Goal: Information Seeking & Learning: Learn about a topic

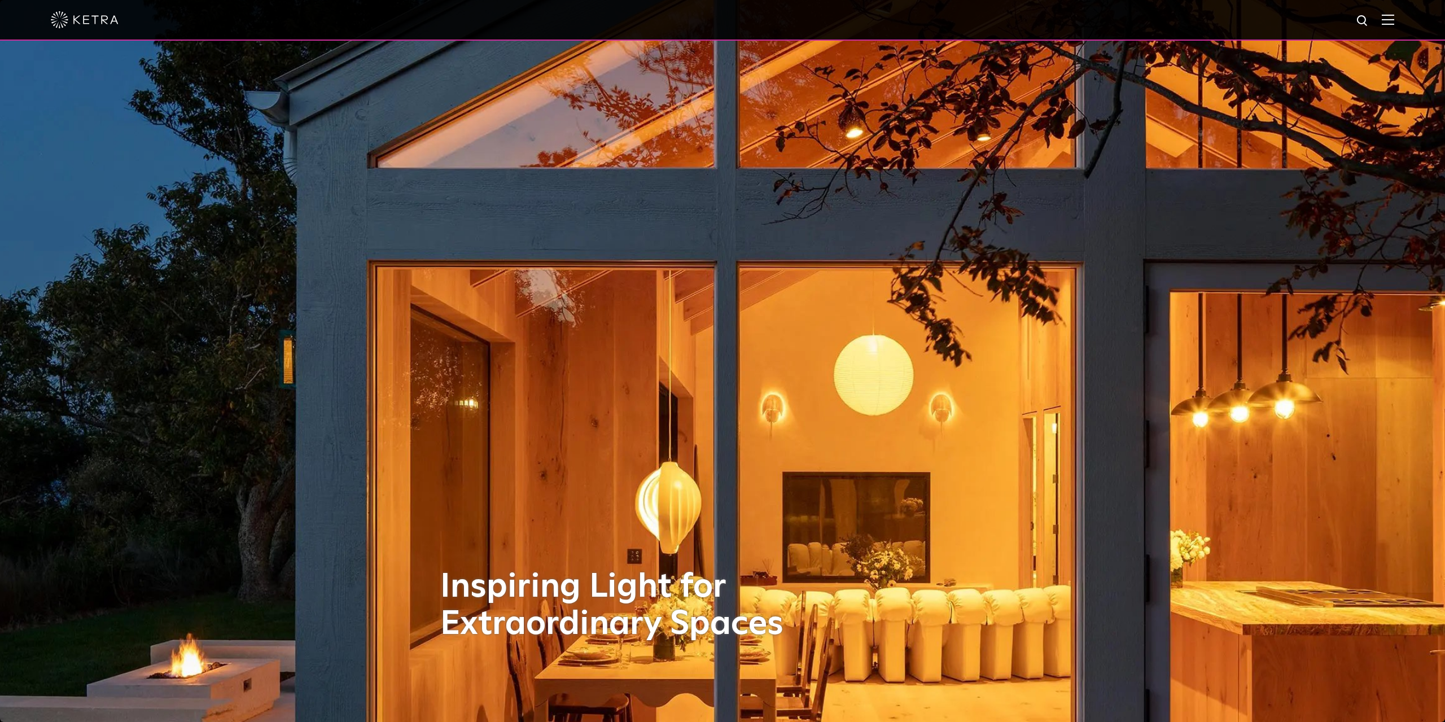
click at [1397, 23] on div at bounding box center [722, 20] width 1445 height 41
click at [1386, 20] on img at bounding box center [1388, 19] width 12 height 11
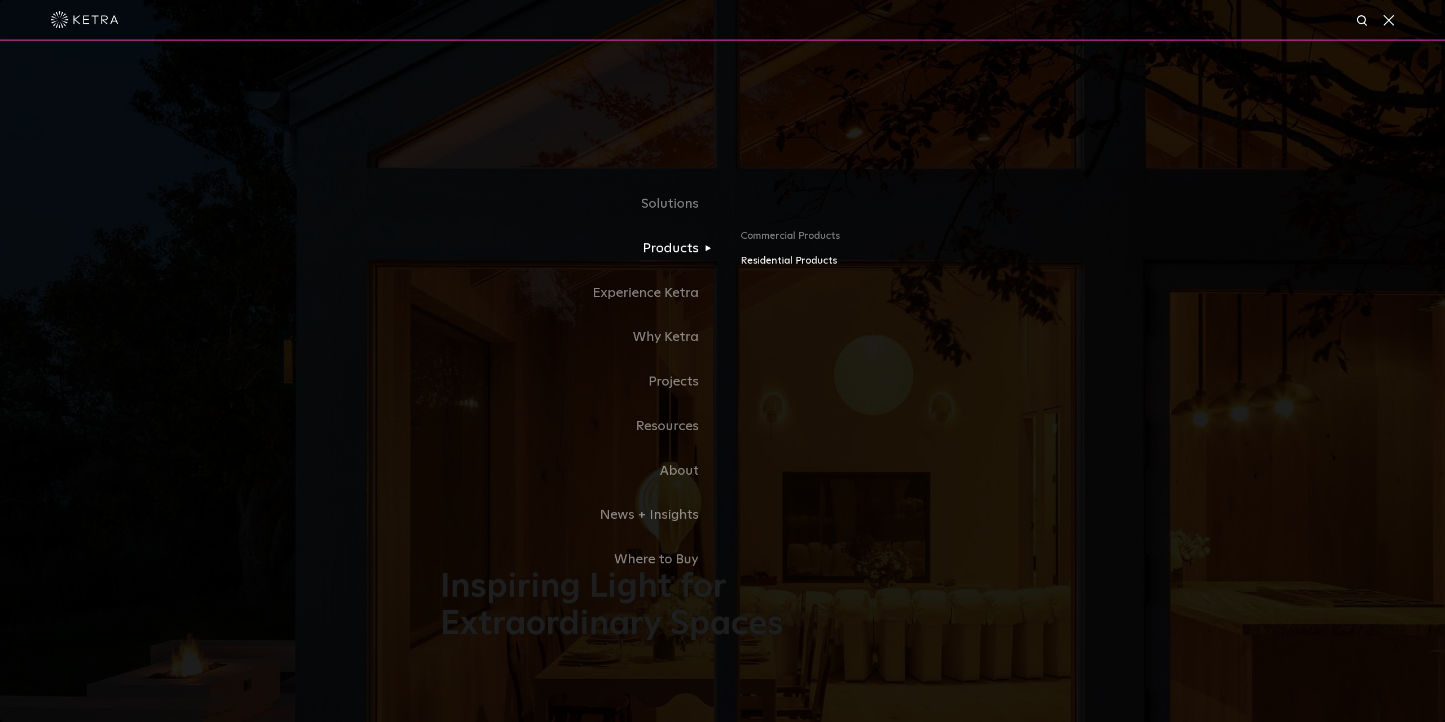
click at [773, 260] on link "Residential Products" at bounding box center [873, 261] width 264 height 16
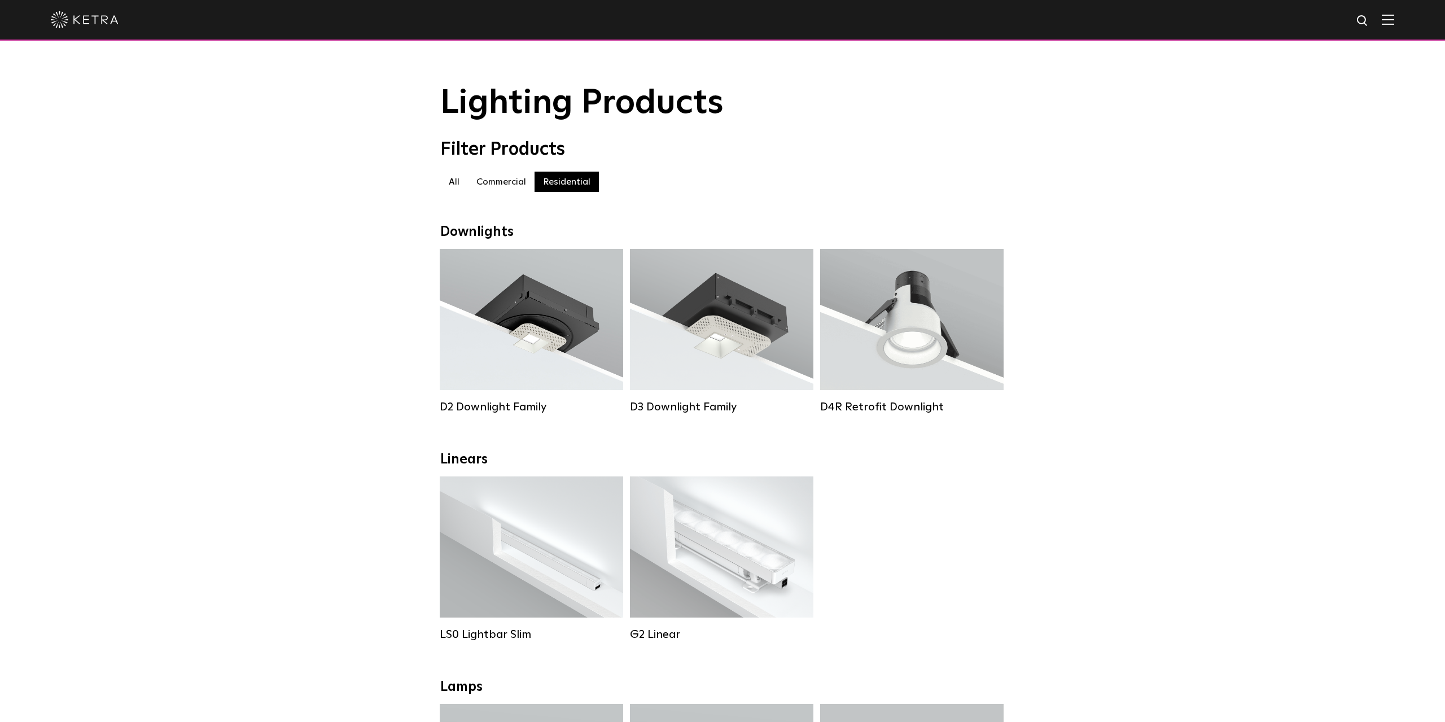
click at [510, 185] on label "Commercial" at bounding box center [501, 182] width 67 height 20
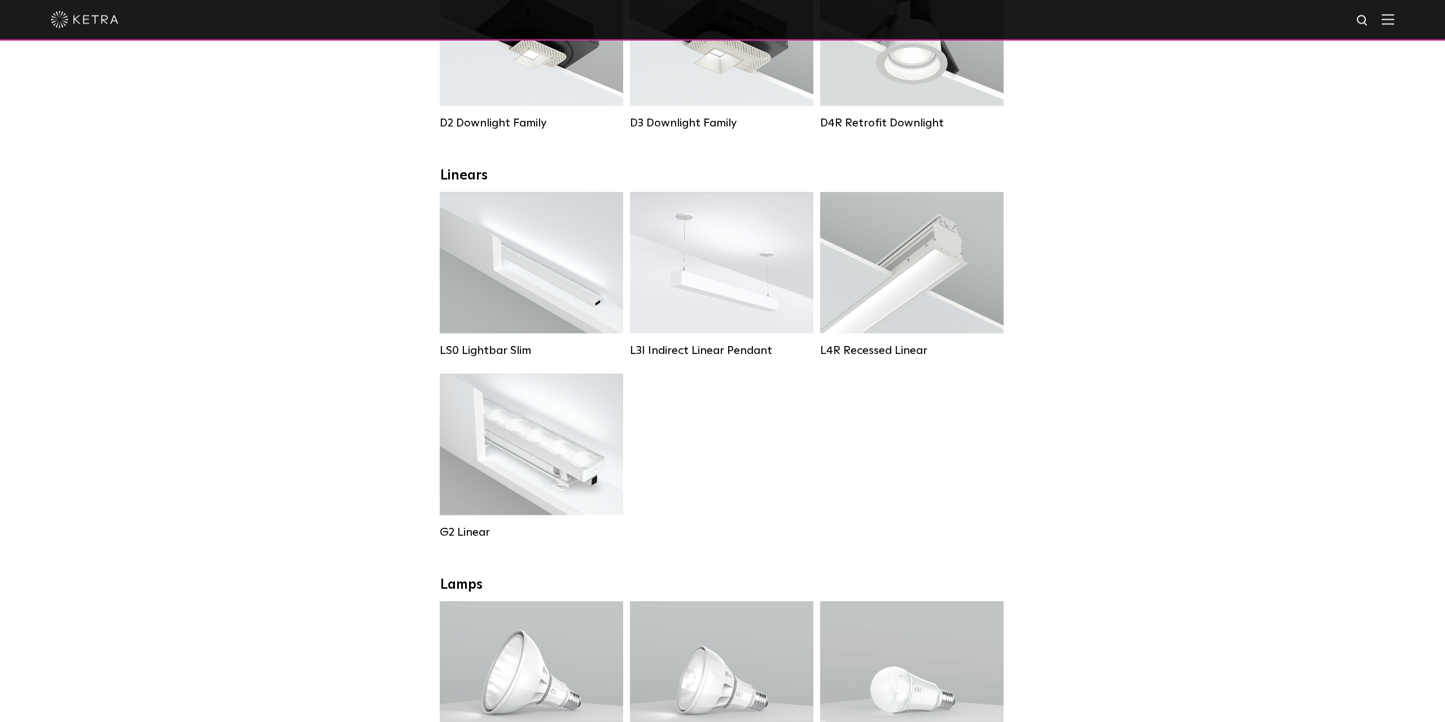
scroll to position [288, 0]
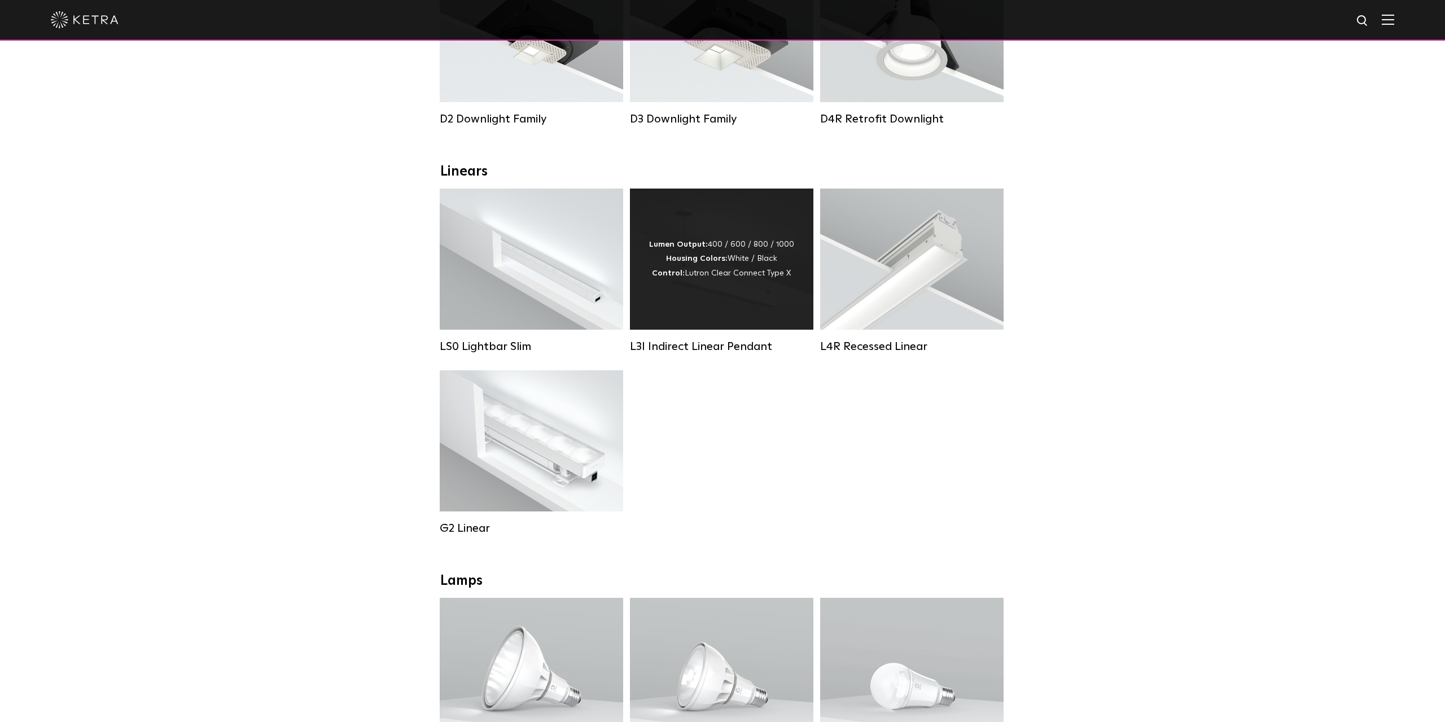
click at [716, 326] on div "Lumen Output: 400 / 600 / 800 / 1000 Housing Colors: White / Black Control: Lut…" at bounding box center [721, 259] width 183 height 141
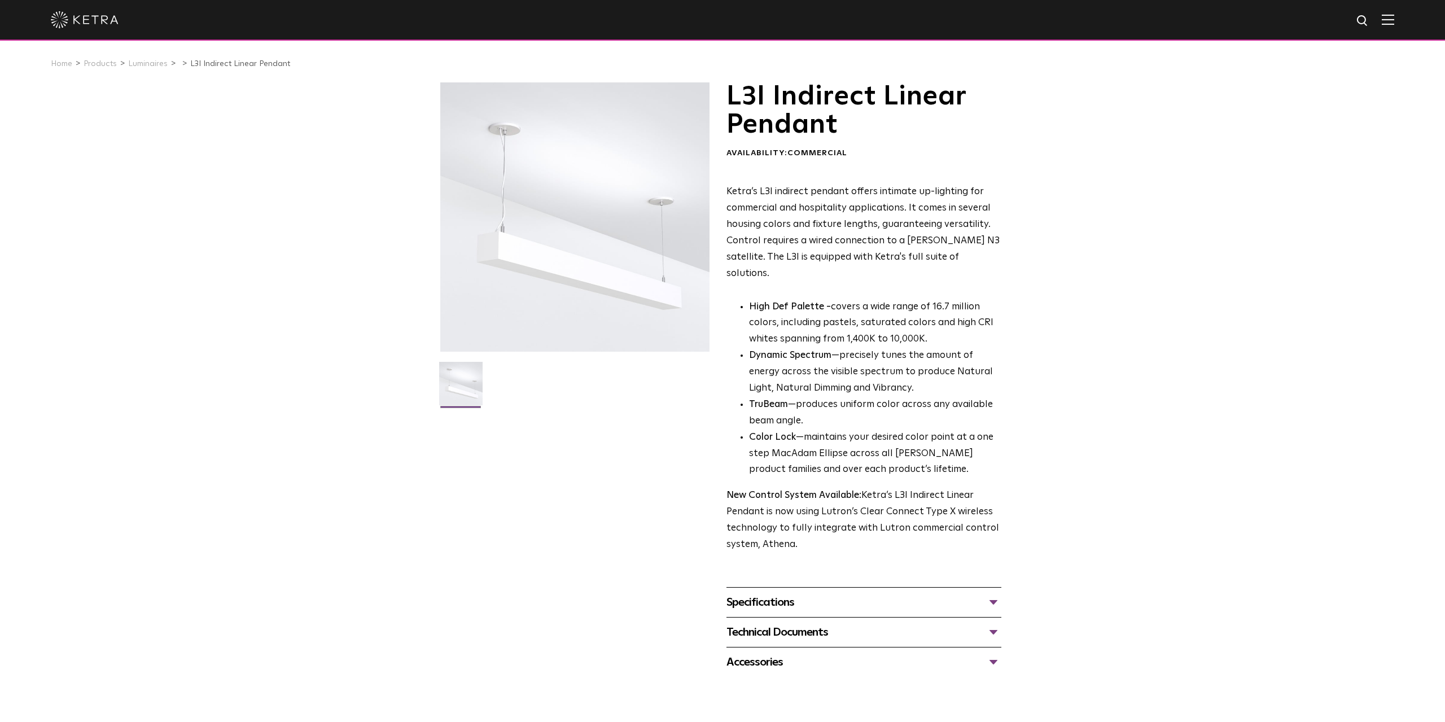
click at [991, 593] on div "Specifications" at bounding box center [863, 602] width 275 height 18
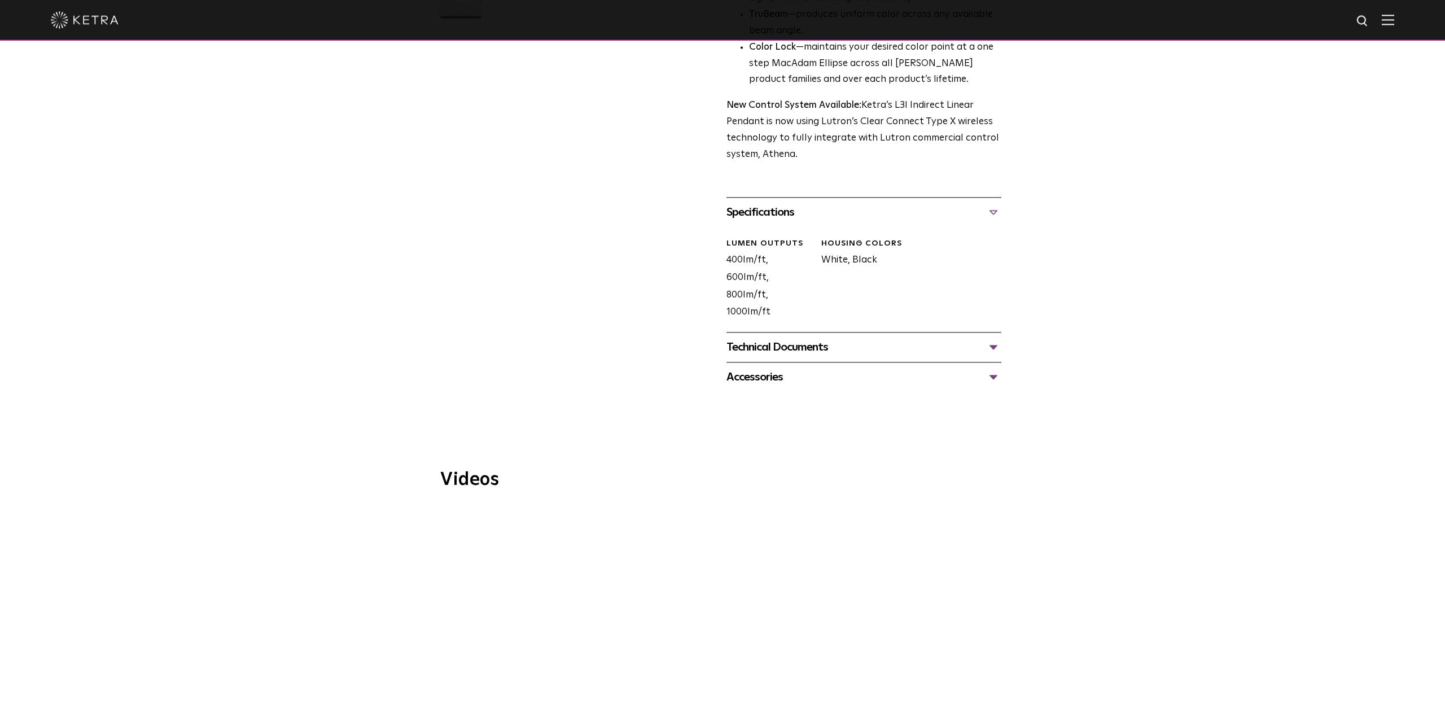
scroll to position [403, 0]
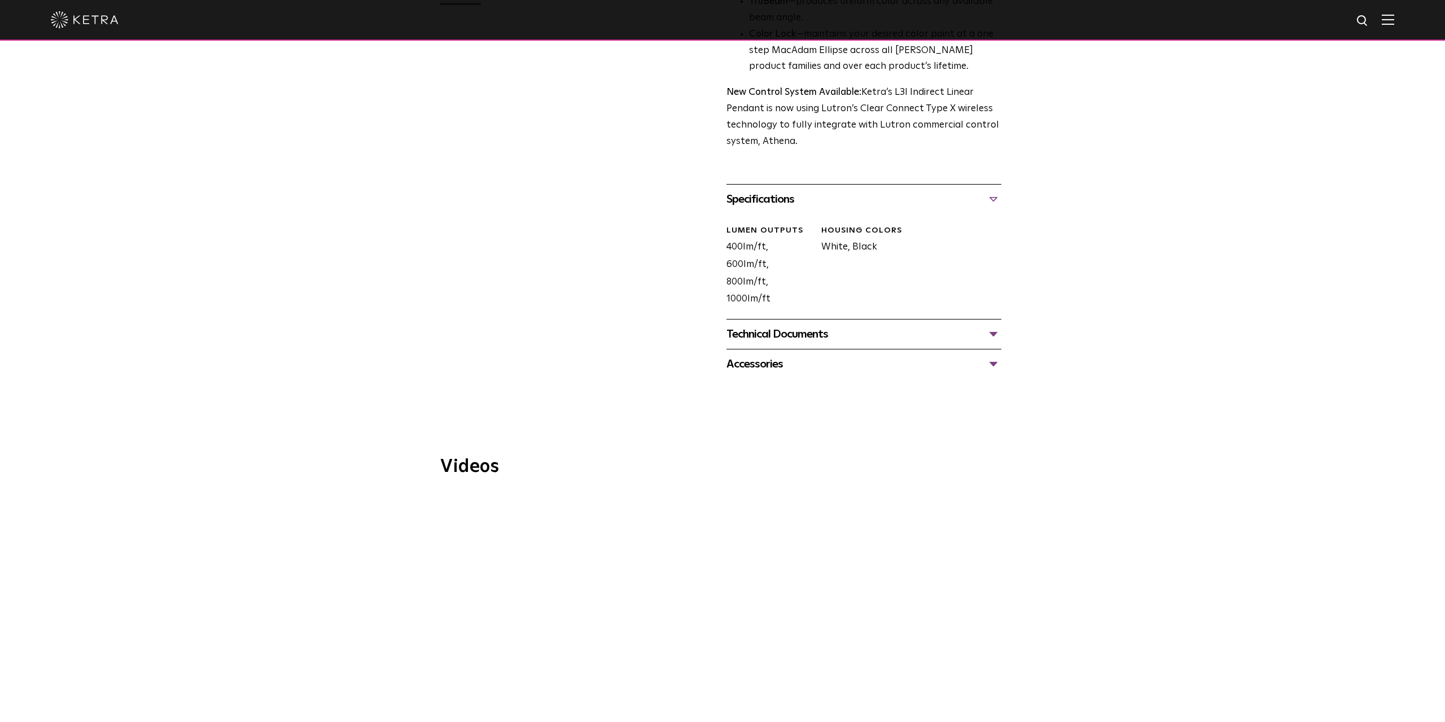
click at [990, 325] on div "Technical Documents" at bounding box center [863, 334] width 275 height 18
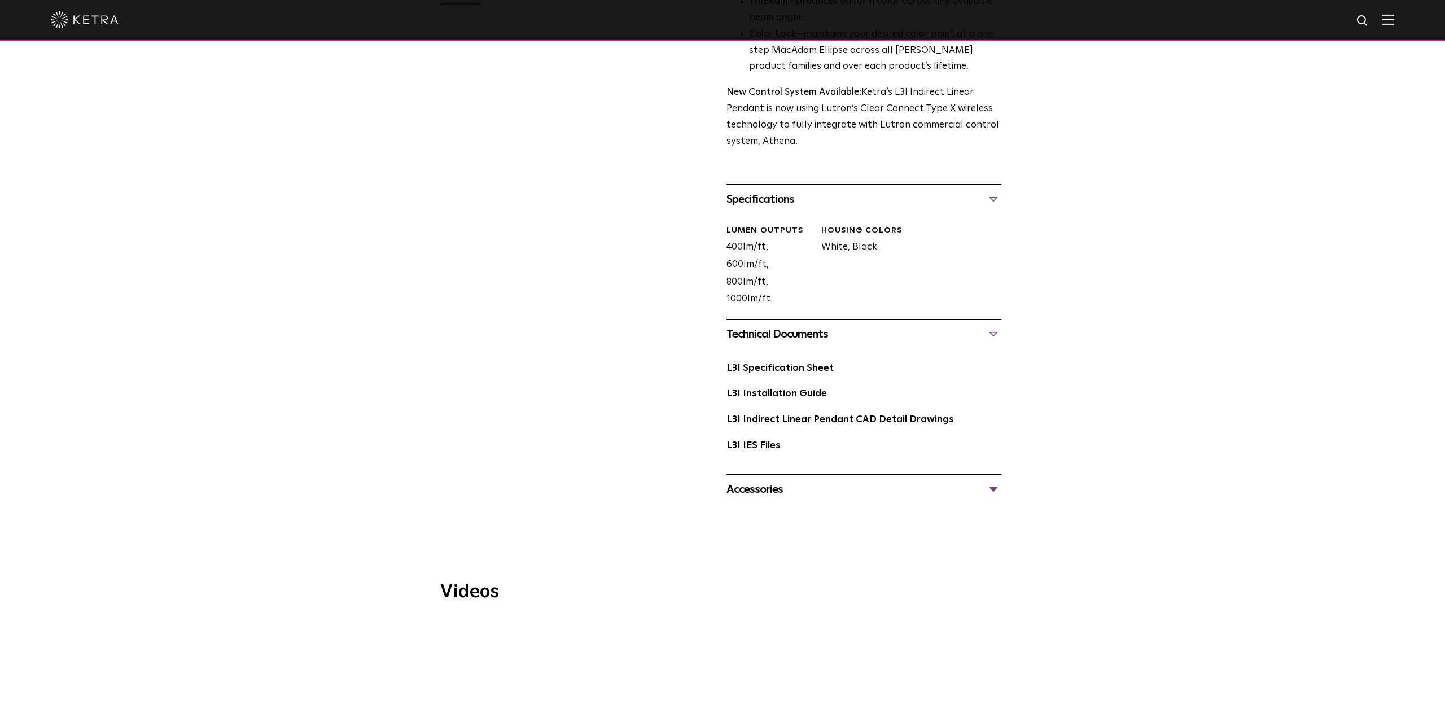
click at [780, 360] on div "L3I Specification Sheet" at bounding box center [863, 373] width 275 height 26
click at [772, 364] on link "L3I Specification Sheet" at bounding box center [779, 369] width 107 height 10
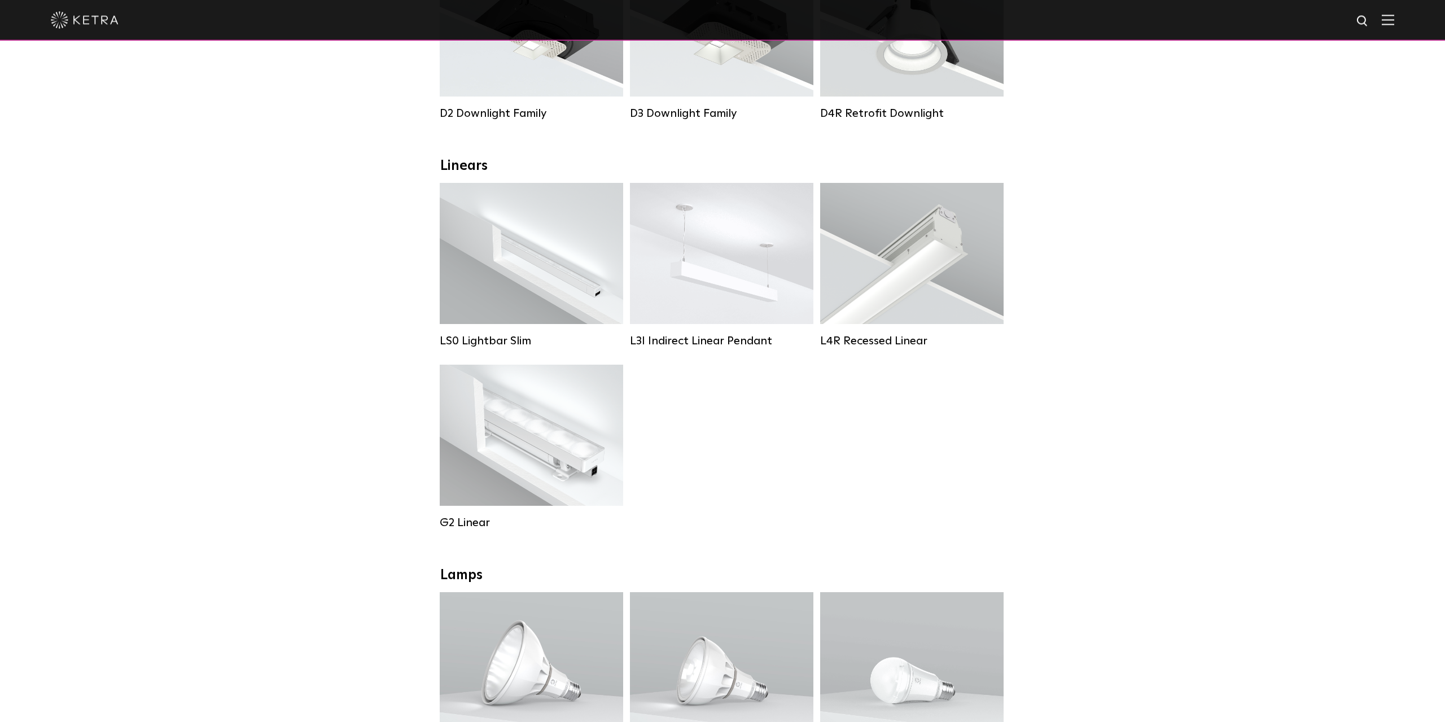
scroll to position [58, 0]
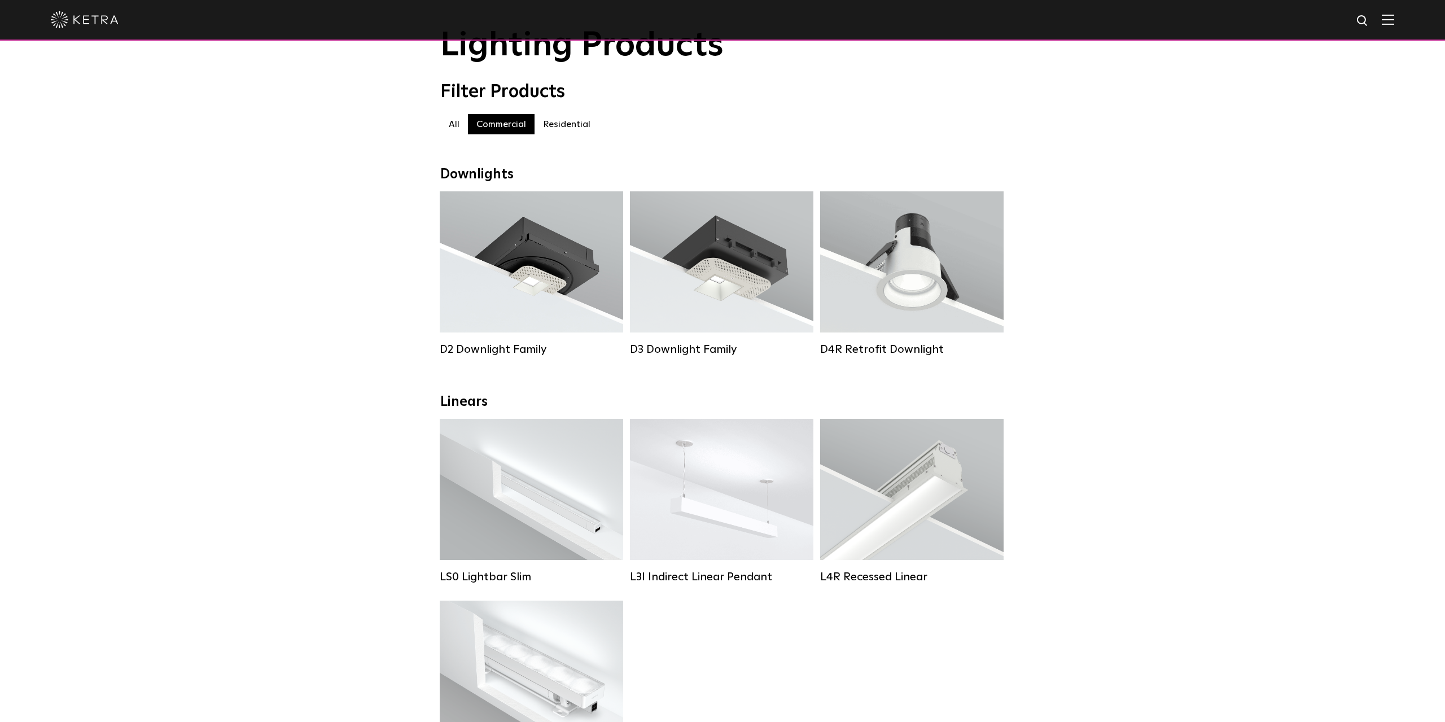
click at [555, 124] on label "Residential" at bounding box center [567, 124] width 64 height 20
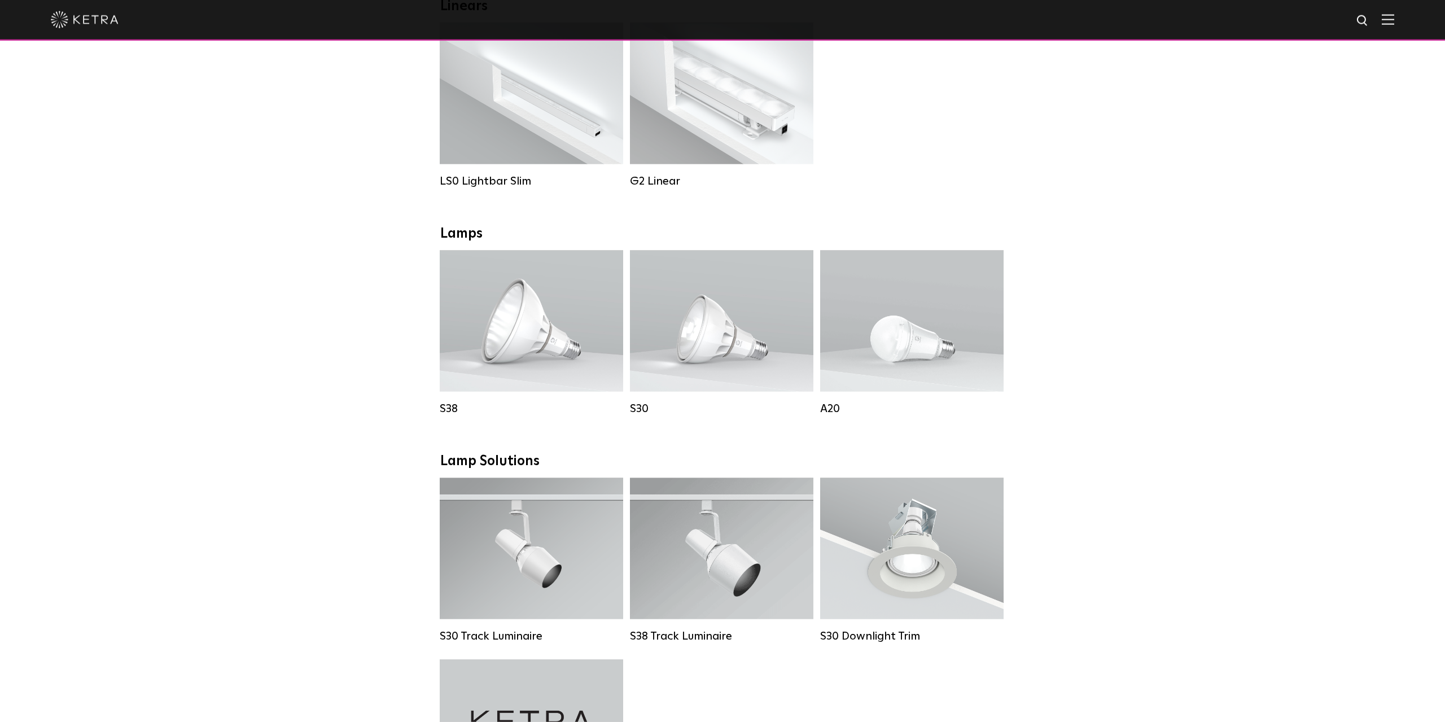
scroll to position [576, 0]
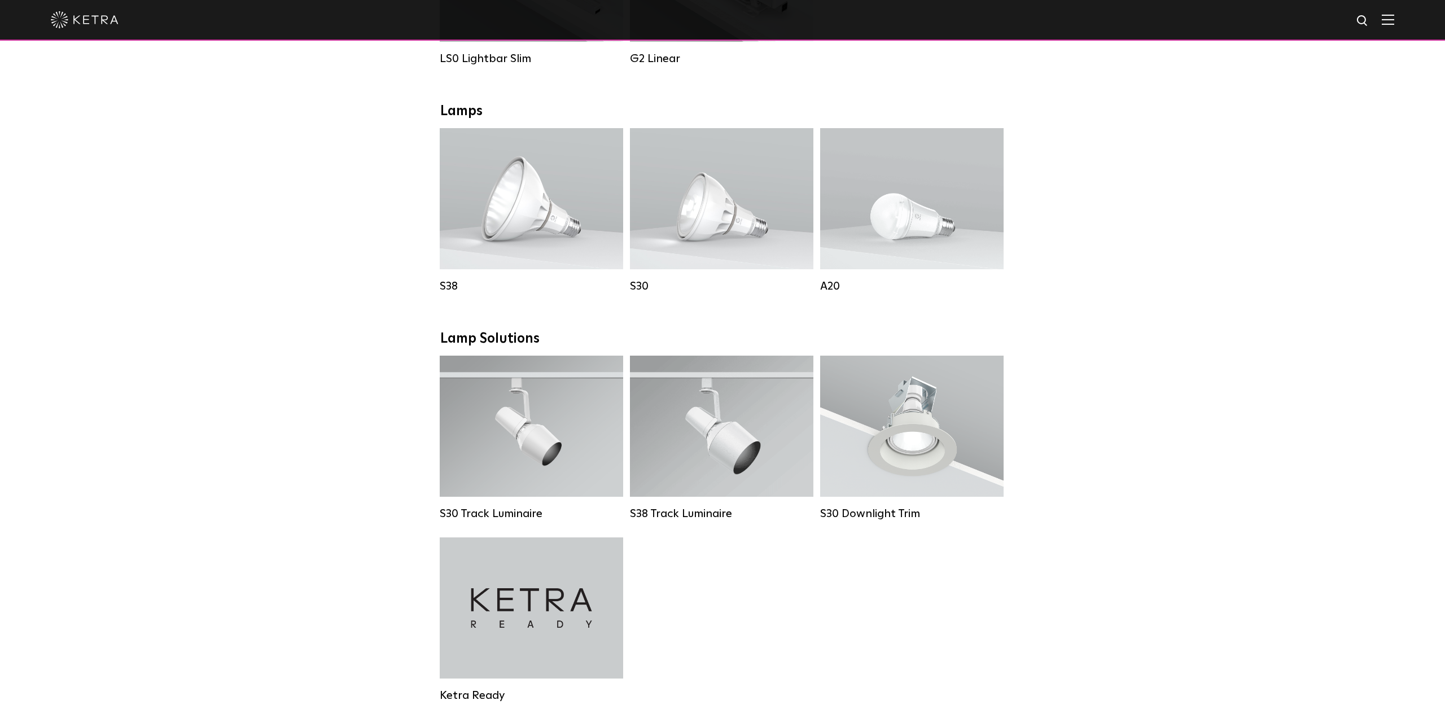
click at [333, 510] on div "Downlights D2 Downlight Family Lumen Output: 1200 Colors: White / Black / Gloss…" at bounding box center [722, 433] width 1445 height 1571
